Goal: Find specific page/section: Find specific page/section

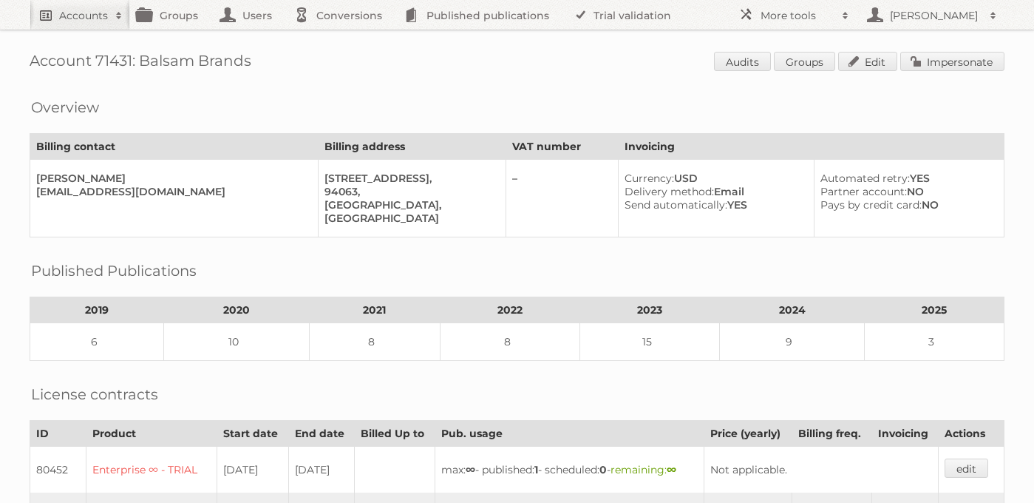
click at [89, 20] on h2 "Accounts" at bounding box center [83, 15] width 49 height 15
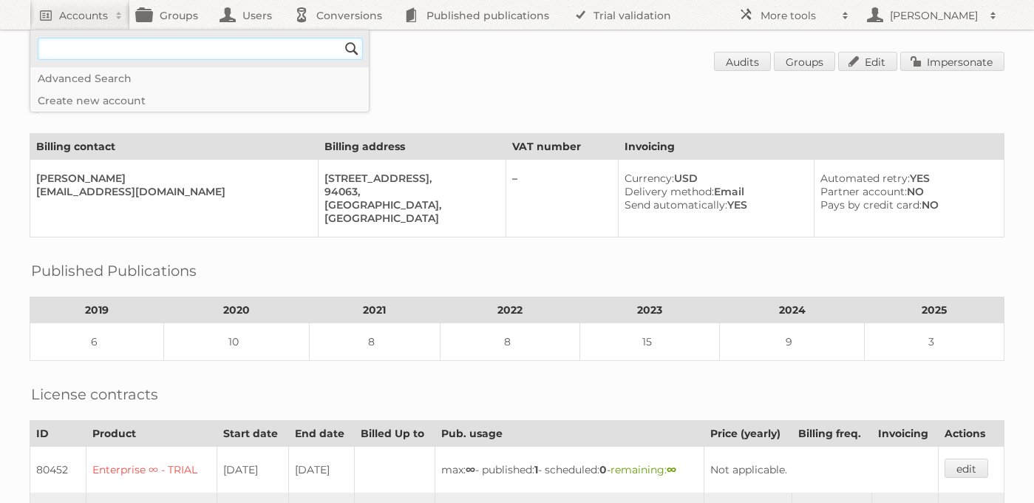
type input"] "maxiconsumo"
click at [341, 38] on input "Search" at bounding box center [352, 49] width 22 height 22
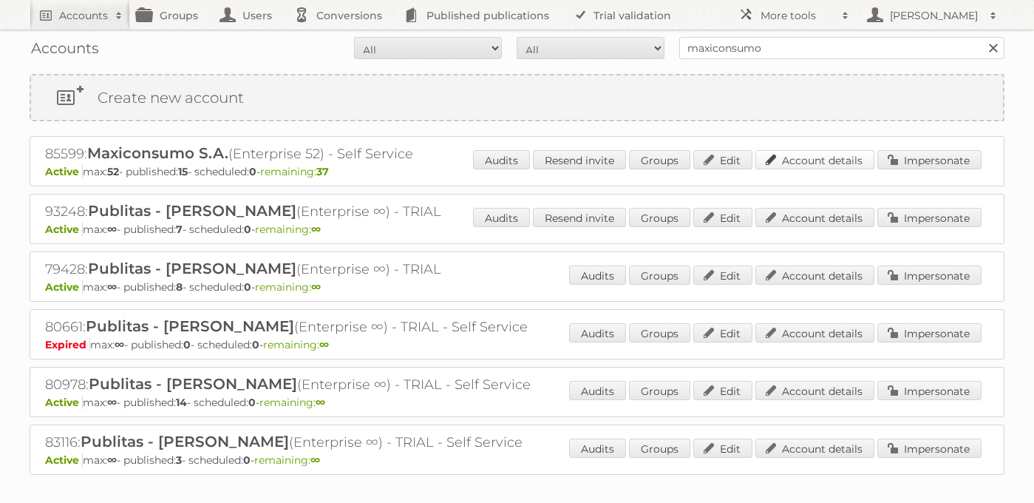
click at [832, 160] on link "Account details" at bounding box center [815, 159] width 119 height 19
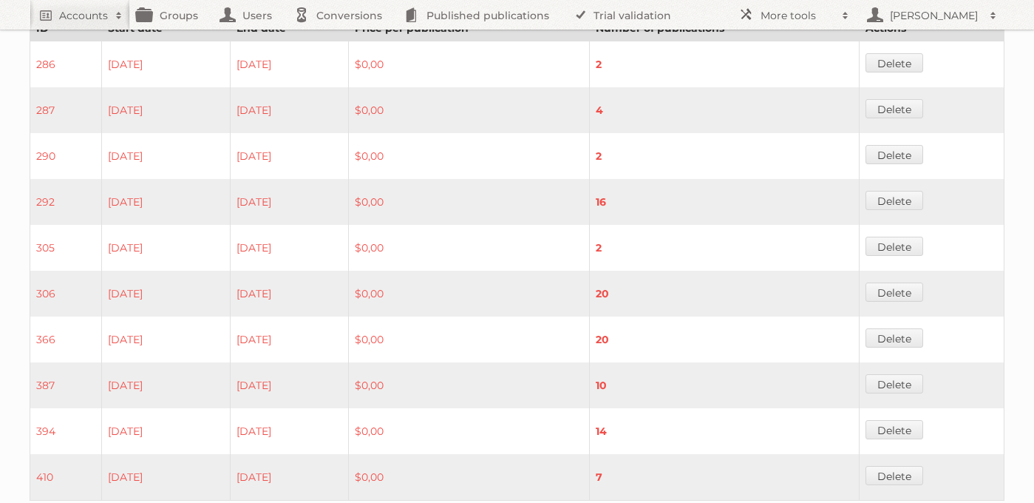
scroll to position [988, 0]
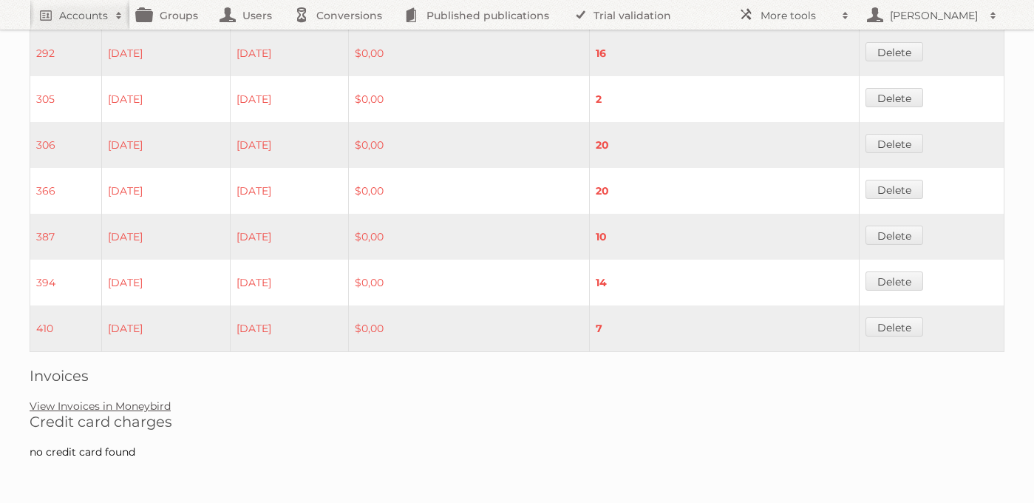
click at [131, 406] on link "View Invoices in Moneybird" at bounding box center [100, 405] width 141 height 13
click at [139, 403] on link "View Invoices in Moneybird" at bounding box center [100, 405] width 141 height 13
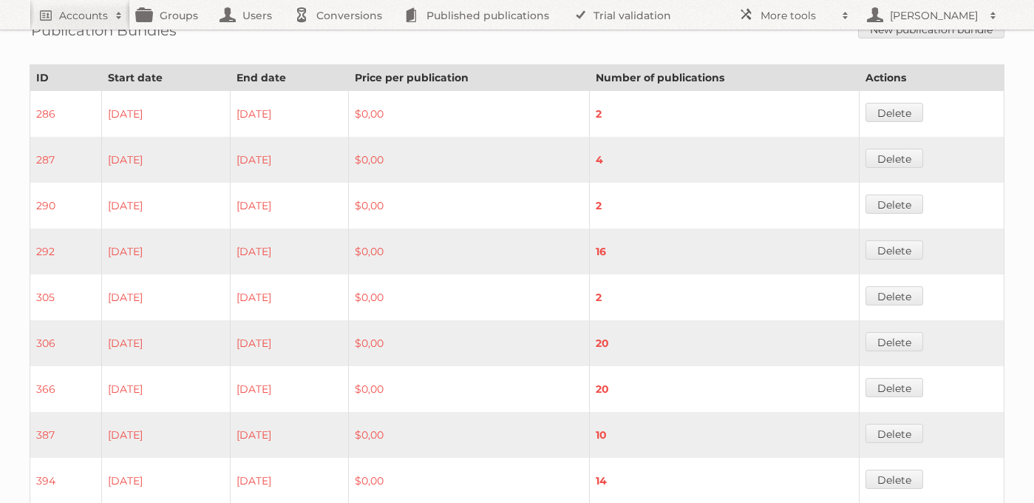
scroll to position [771, 0]
